Goal: Check status: Check status

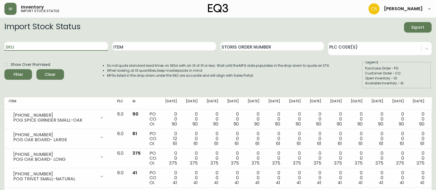
click at [58, 49] on input "SKU" at bounding box center [55, 46] width 103 height 9
paste input "[PHONE_NUMBER]"
click at [4, 69] on button "Filter" at bounding box center [18, 74] width 28 height 10
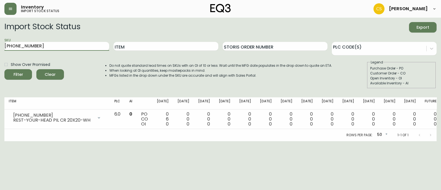
drag, startPoint x: 31, startPoint y: 42, endPoint x: -23, endPoint y: 40, distance: 54.4
click at [0, 40] on html "Inventory import stock status [PERSON_NAME] Import Stock Status Export SKU [PHO…" at bounding box center [220, 70] width 441 height 141
paste input "3-4"
type input "[PHONE_NUMBER]"
click at [4, 69] on button "Filter" at bounding box center [18, 74] width 28 height 10
